Goal: Information Seeking & Learning: Find specific fact

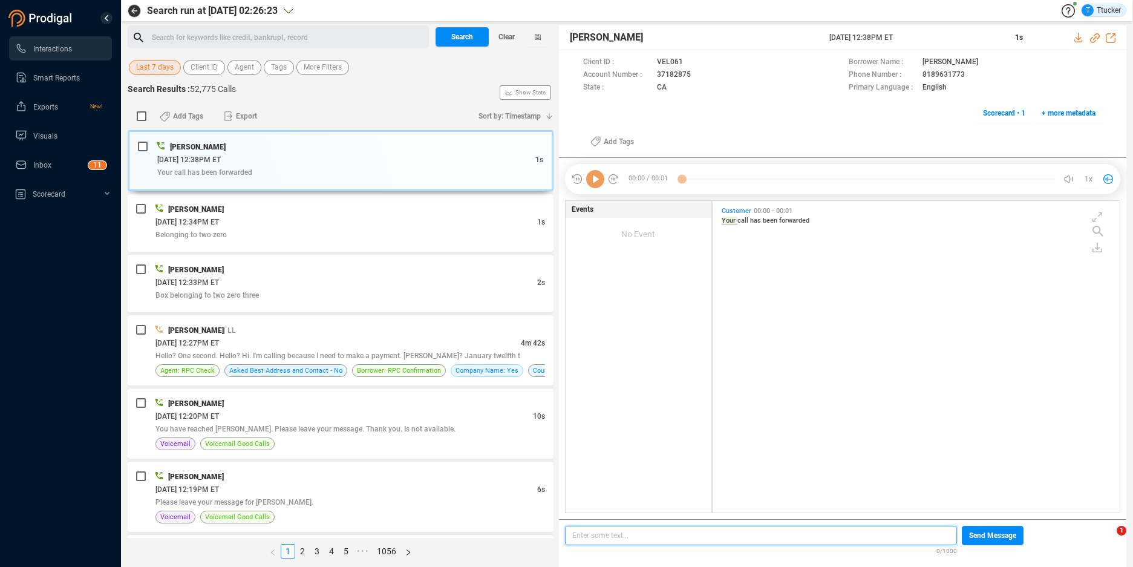
scroll to position [309, 400]
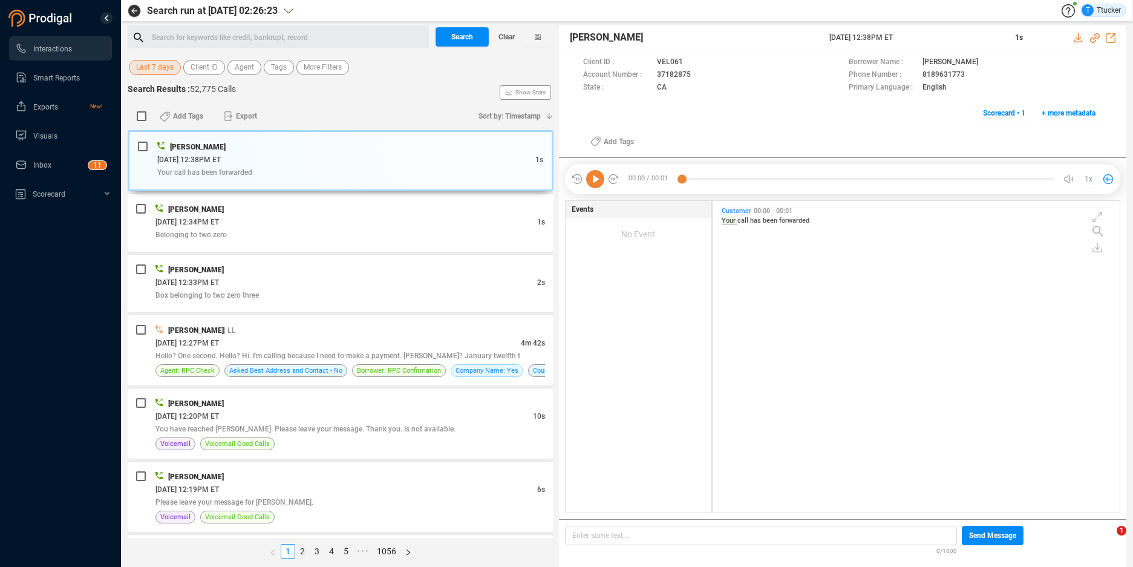
click at [142, 65] on span "Last 7 days" at bounding box center [155, 67] width 38 height 15
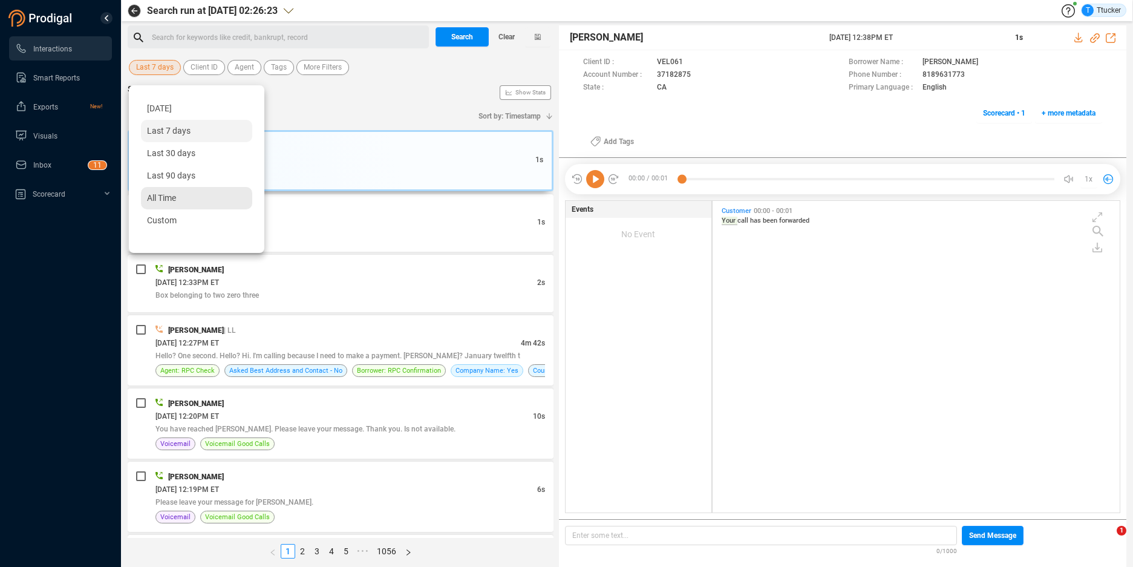
click at [178, 229] on div "Custom" at bounding box center [196, 220] width 111 height 22
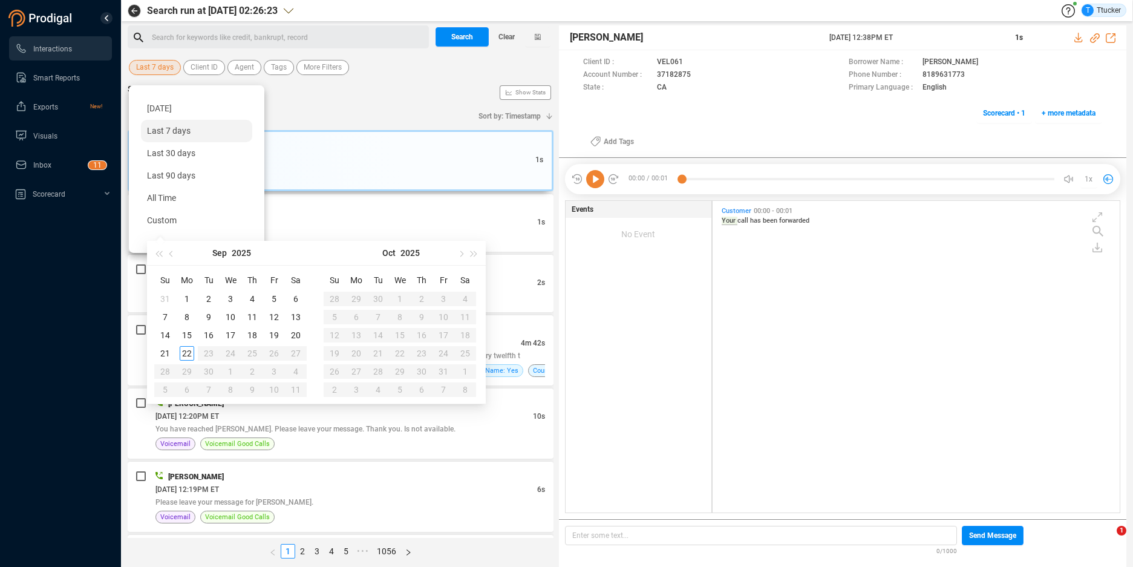
type input "2025-09-16"
type input "2025-09-22"
type input "2025-09-10"
click at [226, 313] on div "10" at bounding box center [230, 317] width 15 height 15
type input "2025-09-03"
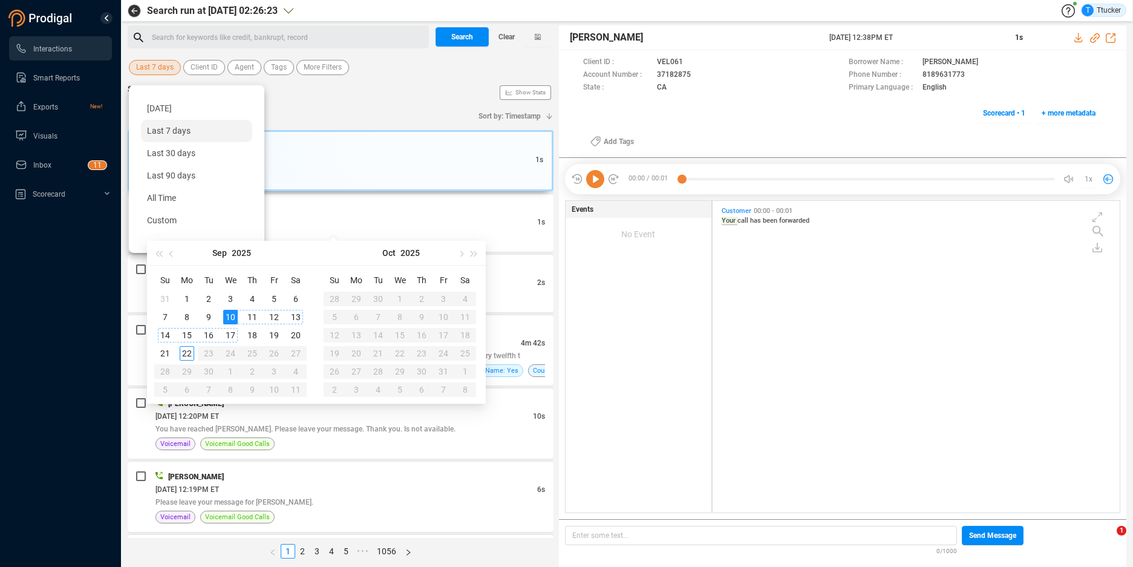
type input "2025-09-10"
click at [236, 324] on td "10" at bounding box center [231, 317] width 22 height 18
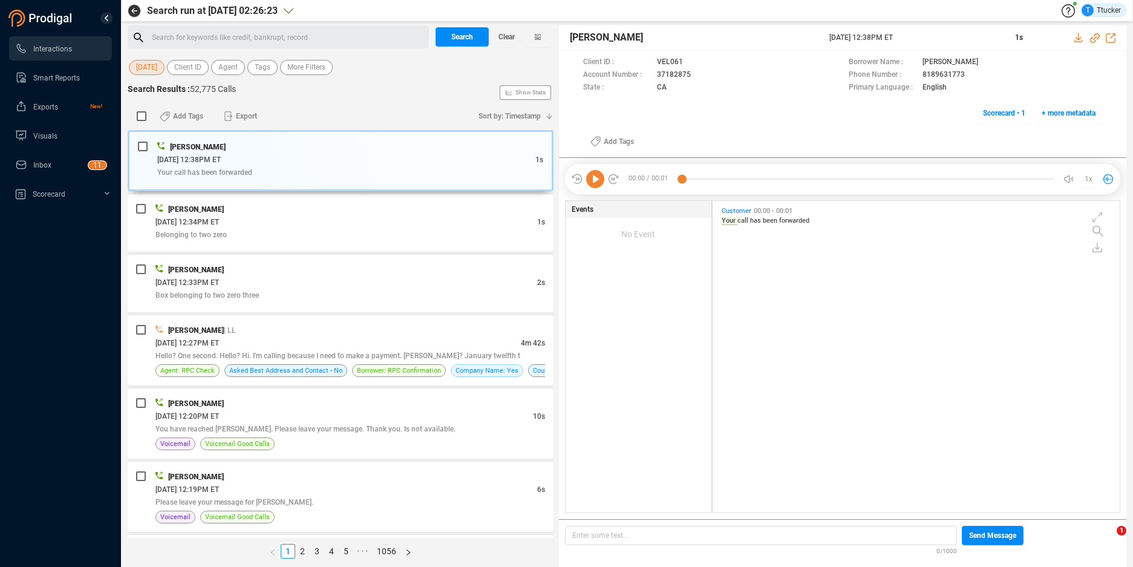
click at [255, 36] on div "Search for keywords like credit, bankrupt, record ﻿" at bounding box center [288, 37] width 273 height 18
click at [145, 62] on span "10 Sep" at bounding box center [146, 67] width 21 height 15
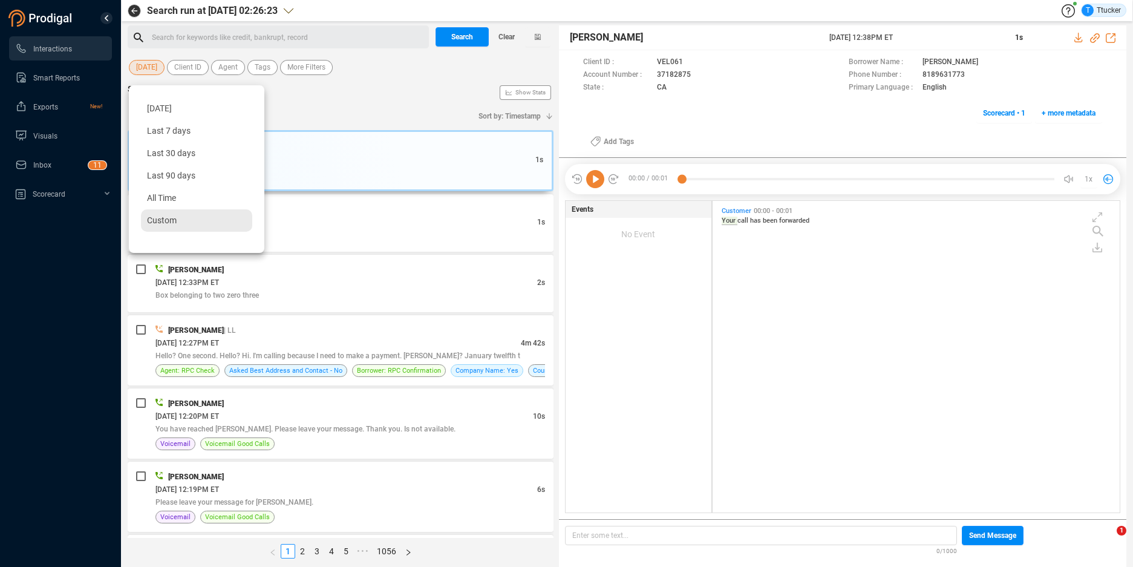
click at [163, 219] on span "Custom" at bounding box center [162, 220] width 30 height 10
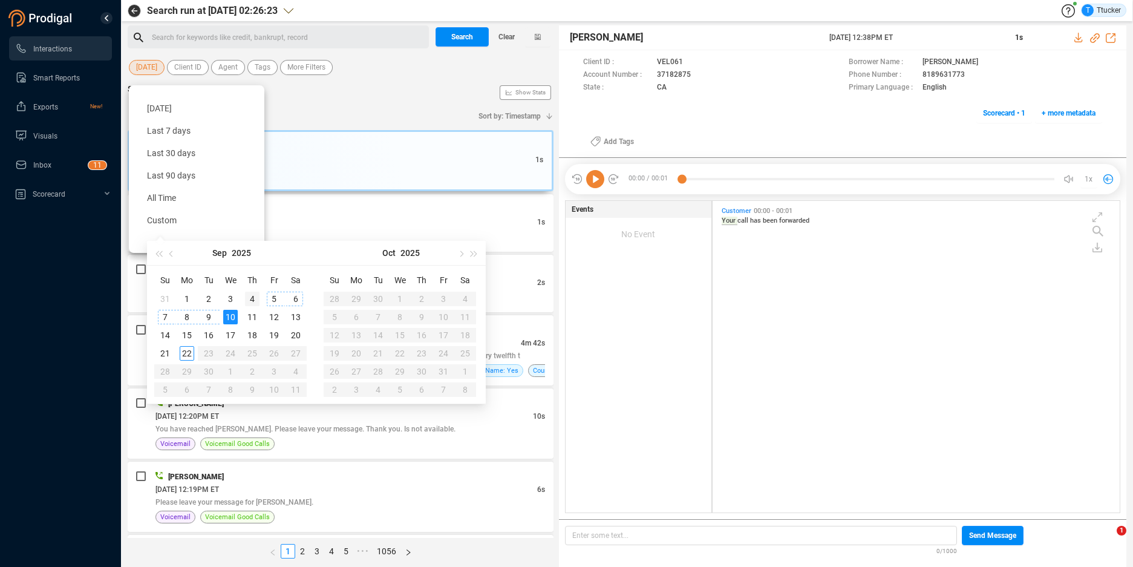
type input "2025-09-04"
click at [257, 299] on div "4" at bounding box center [252, 299] width 15 height 15
type input "2025-09-04"
click at [253, 301] on div "4" at bounding box center [252, 299] width 15 height 15
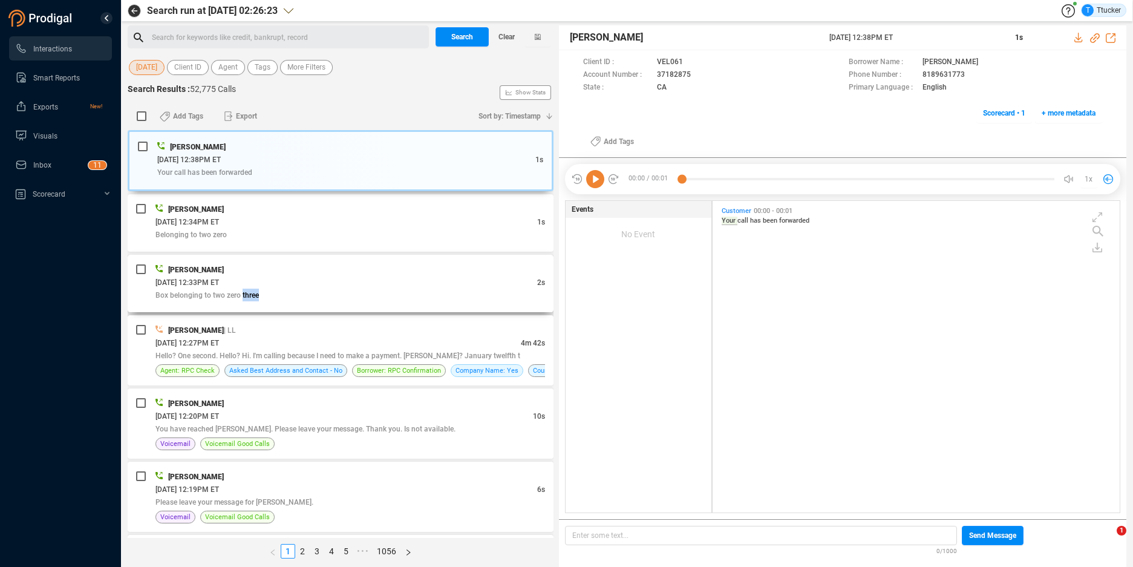
click at [254, 300] on div "Box belonging to two zero three" at bounding box center [350, 295] width 390 height 13
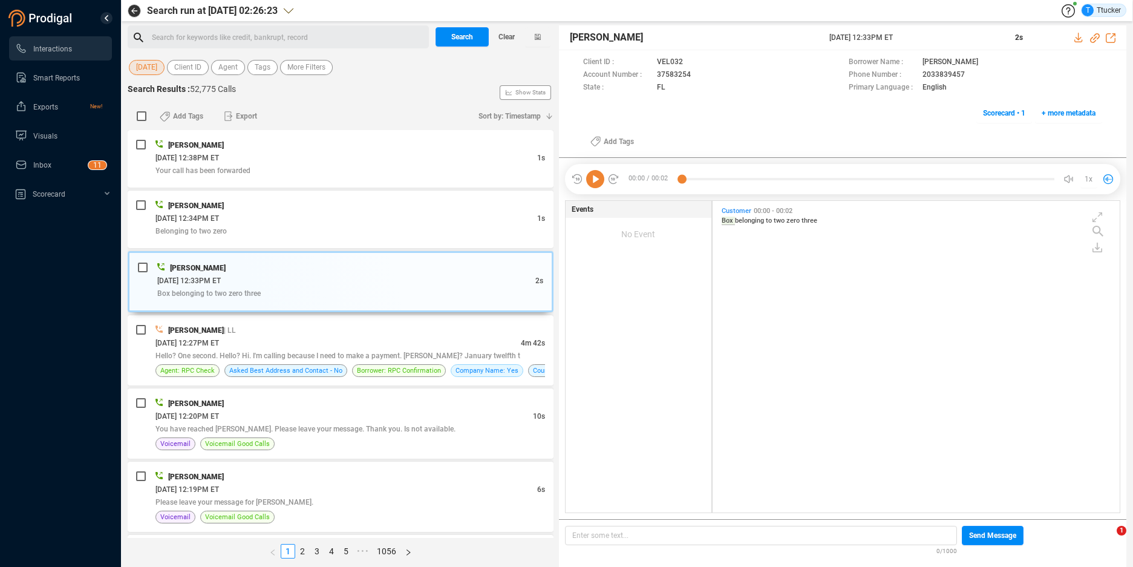
click at [312, 33] on div "Search for keywords like credit, bankrupt, record ﻿" at bounding box center [288, 37] width 273 height 18
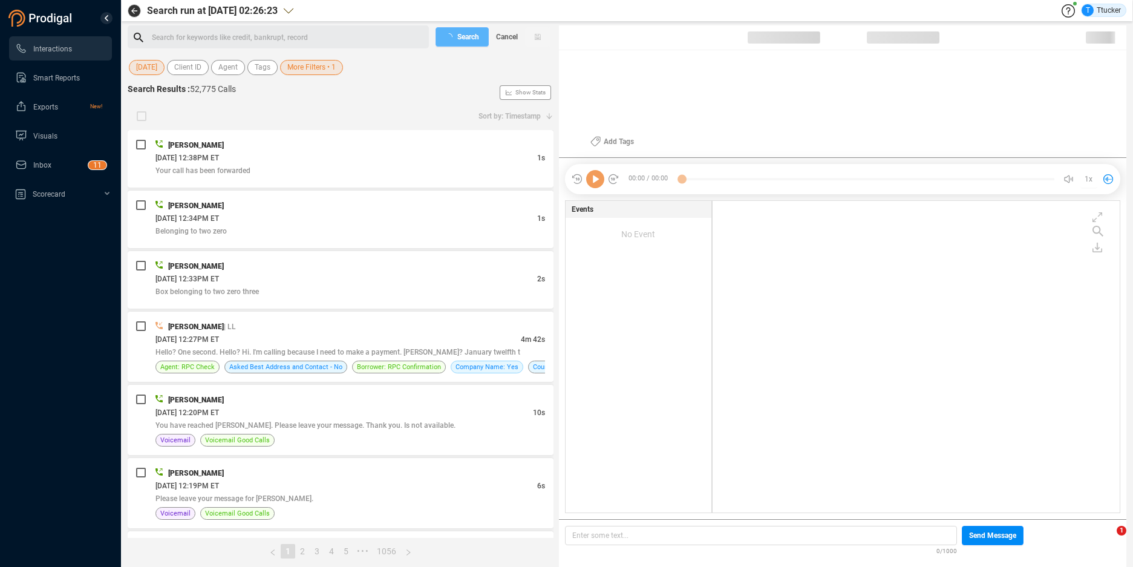
checkbox input "true"
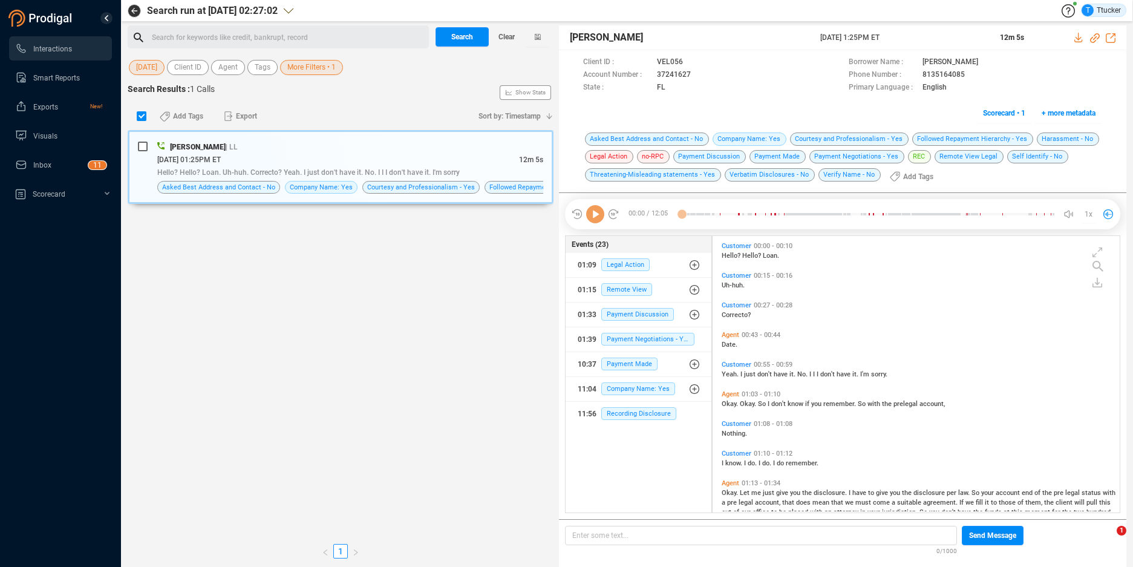
scroll to position [273, 400]
click at [1026, 366] on div "Customer 00:55 - 00:59" at bounding box center [919, 365] width 395 height 8
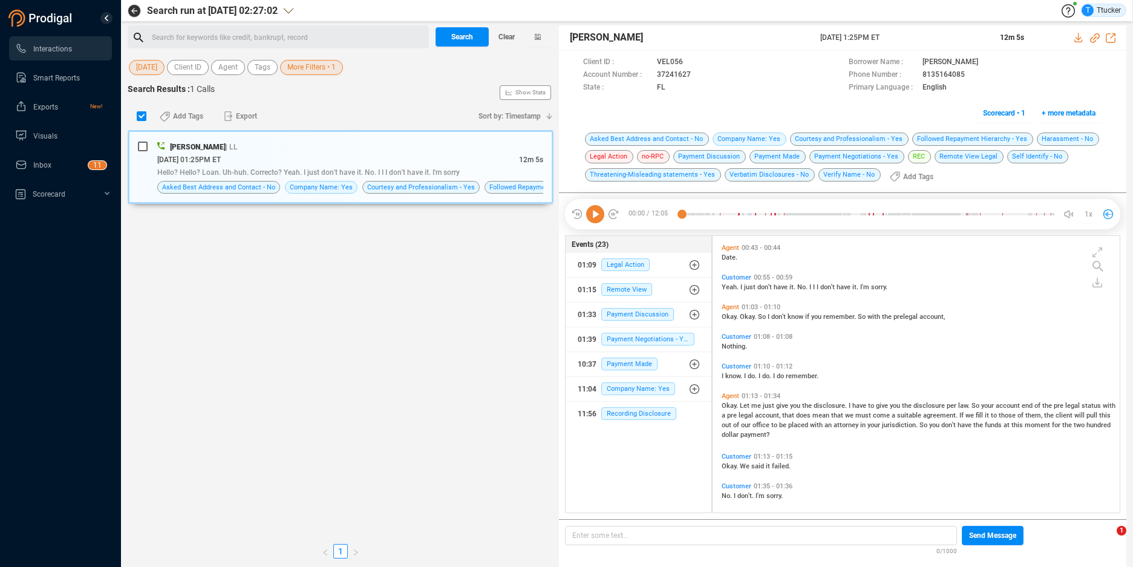
scroll to position [131, 0]
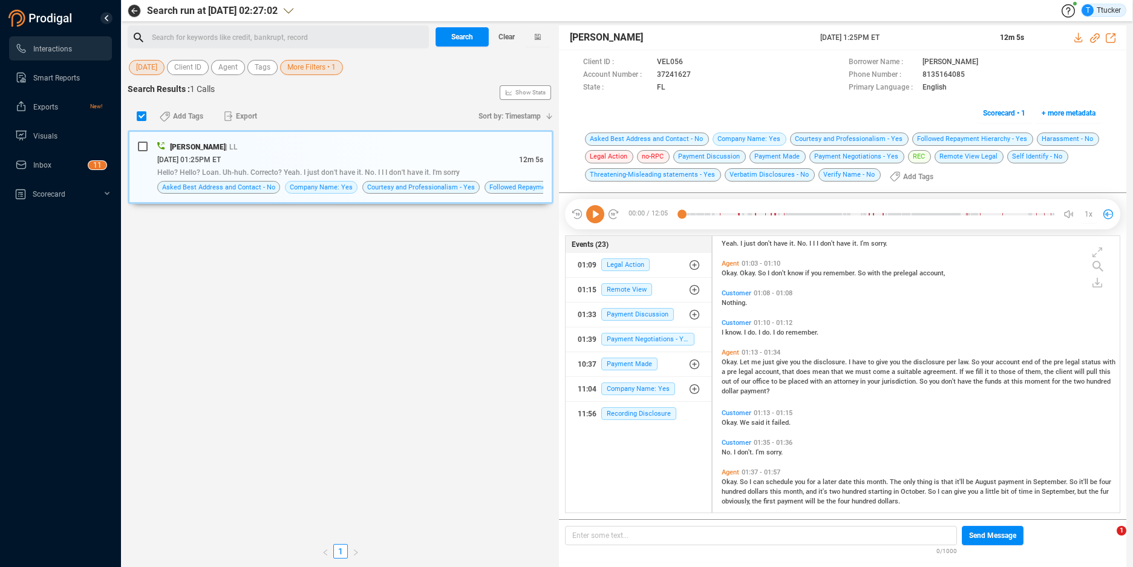
click at [592, 217] on icon at bounding box center [595, 214] width 18 height 18
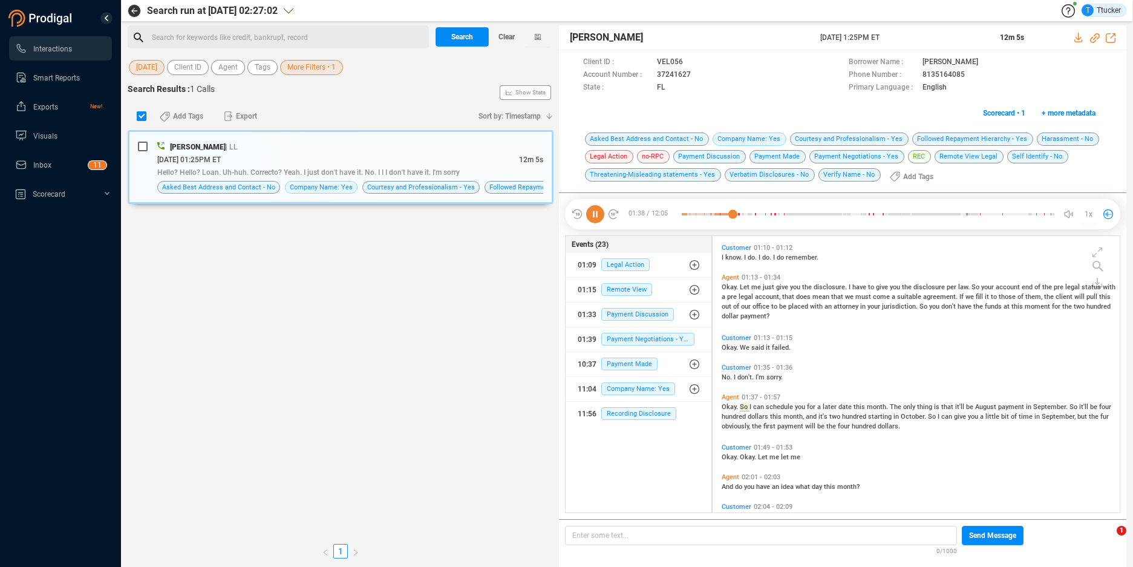
scroll to position [246, 0]
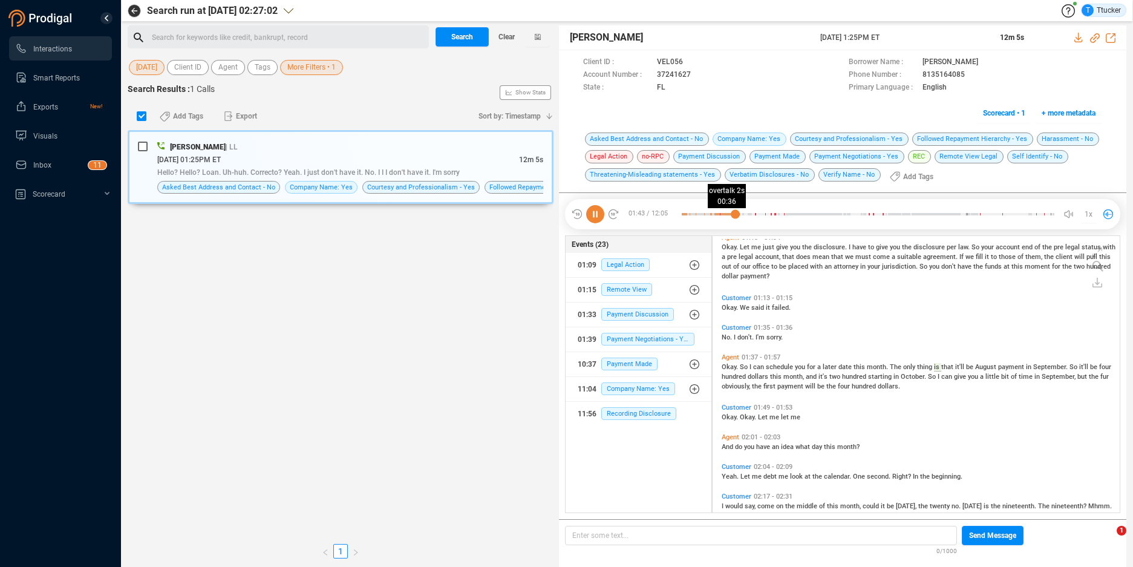
click at [600, 209] on icon at bounding box center [595, 214] width 18 height 18
